Goal: Information Seeking & Learning: Learn about a topic

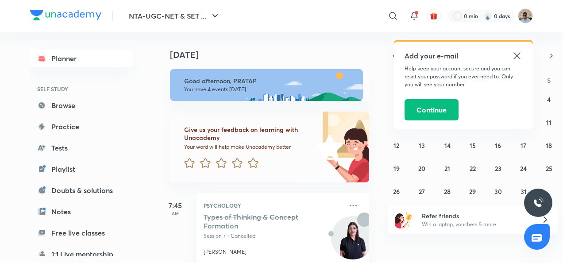
click at [517, 56] on icon at bounding box center [517, 55] width 7 height 7
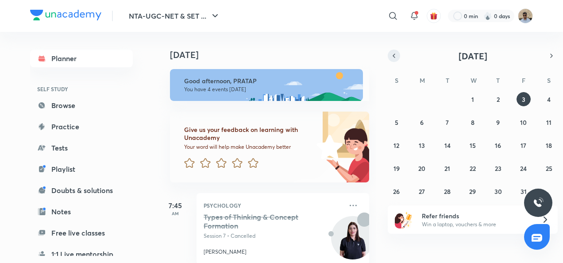
click at [392, 56] on icon "button" at bounding box center [393, 56] width 7 height 8
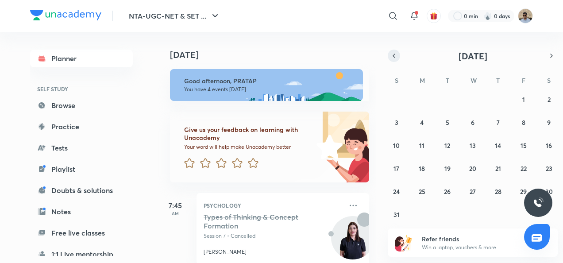
click at [392, 56] on icon "button" at bounding box center [393, 56] width 7 height 8
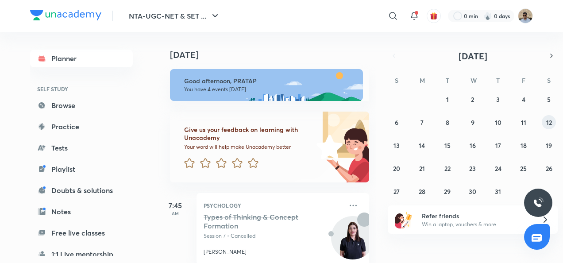
click at [546, 122] on abbr "12" at bounding box center [549, 122] width 6 height 8
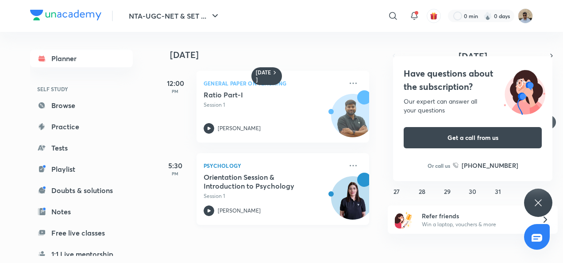
click at [232, 180] on h5 "Orientation Session & Introduction to Psychology" at bounding box center [259, 182] width 110 height 18
